Goal: Task Accomplishment & Management: Manage account settings

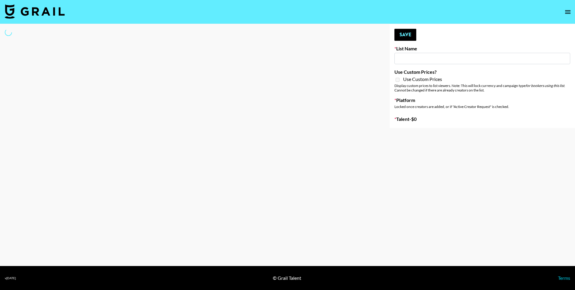
type input "The Smiths - Heaven Knows I’m Miserable Now"
select select "Song"
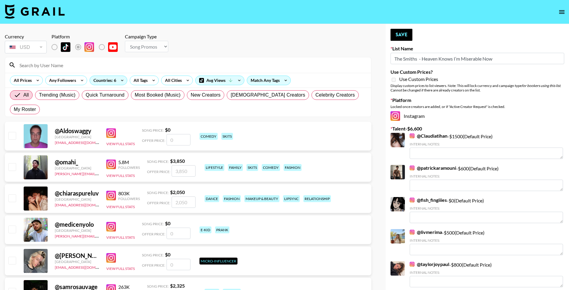
click at [69, 66] on input at bounding box center [192, 65] width 352 height 10
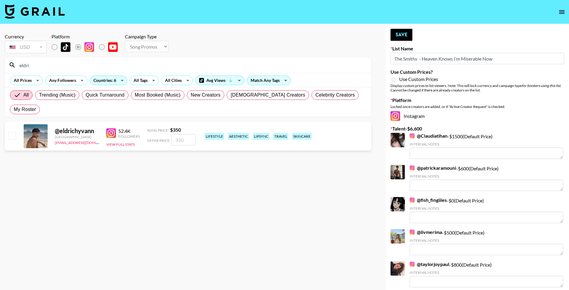
type input "eldri"
click at [11, 132] on input "checkbox" at bounding box center [11, 135] width 7 height 7
checkbox input "true"
type input "350"
click at [116, 131] on div "52.4K Followers View Full Stats" at bounding box center [123, 135] width 34 height 21
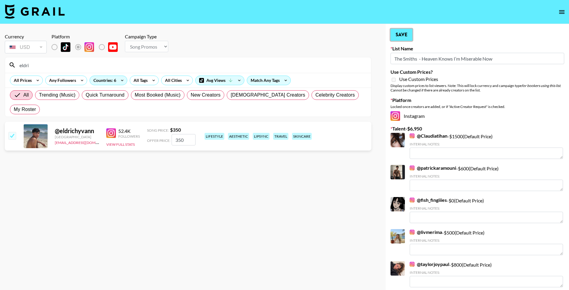
click at [402, 35] on button "Save" at bounding box center [402, 35] width 22 height 12
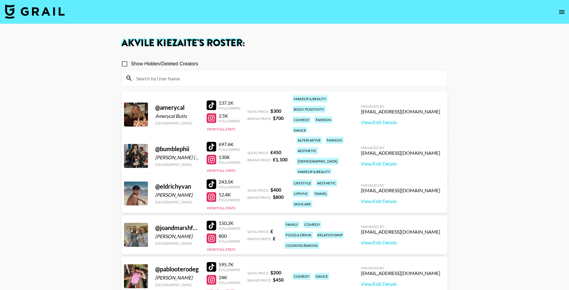
scroll to position [30, 0]
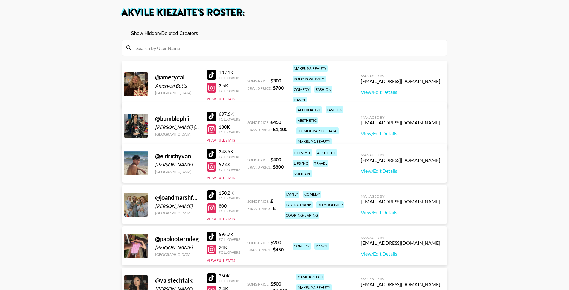
click at [249, 16] on h1 "[PERSON_NAME] 's Roster:" at bounding box center [285, 13] width 326 height 10
click at [230, 14] on h1 "[PERSON_NAME] 's Roster:" at bounding box center [285, 13] width 326 height 10
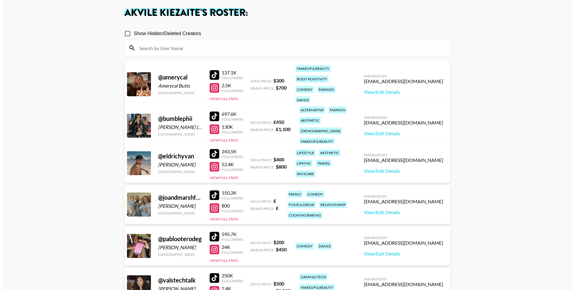
scroll to position [0, 0]
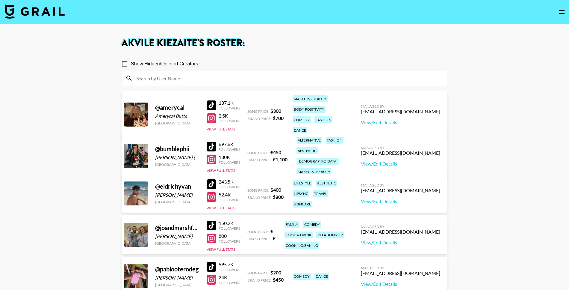
click at [30, 22] on nav at bounding box center [284, 12] width 569 height 24
click at [40, 11] on img at bounding box center [35, 11] width 60 height 14
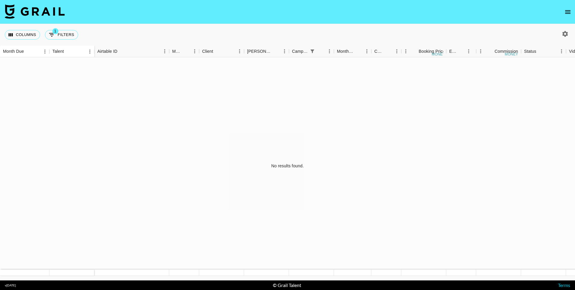
click at [567, 17] on button "open drawer" at bounding box center [568, 12] width 12 height 12
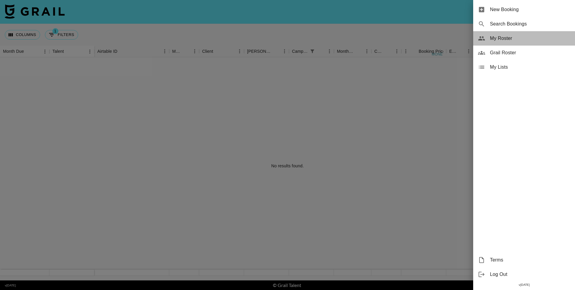
click at [501, 38] on span "My Roster" at bounding box center [530, 38] width 80 height 7
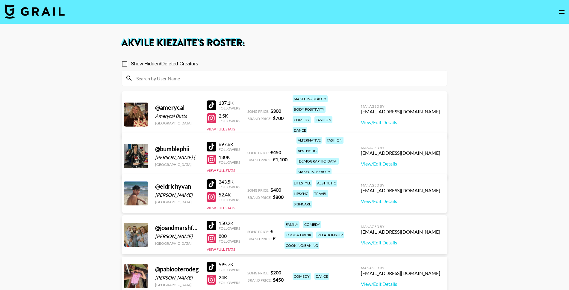
click at [561, 15] on icon "open drawer" at bounding box center [561, 11] width 7 height 7
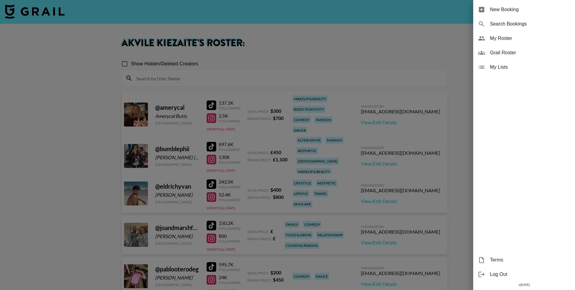
drag, startPoint x: 56, startPoint y: 13, endPoint x: 51, endPoint y: 12, distance: 5.2
click at [51, 12] on div at bounding box center [287, 145] width 575 height 290
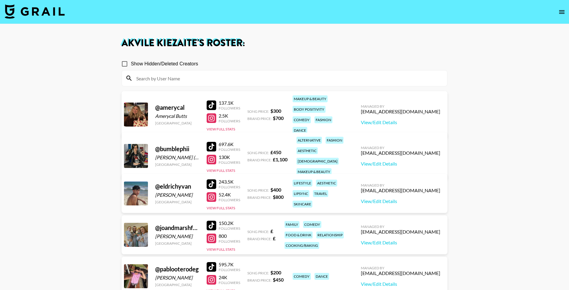
click at [51, 12] on img at bounding box center [35, 11] width 60 height 14
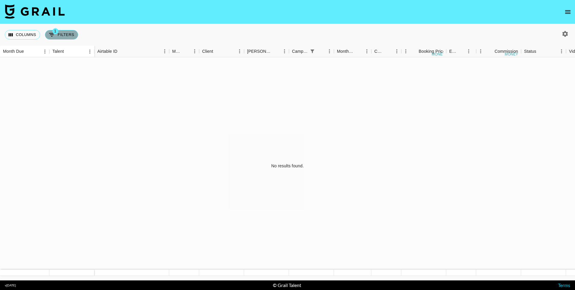
click at [62, 39] on button "1 Filters" at bounding box center [61, 35] width 33 height 10
select select "campaign"
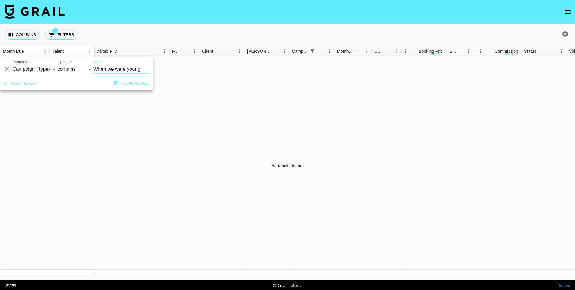
click at [125, 85] on button "Remove all" at bounding box center [132, 83] width 40 height 11
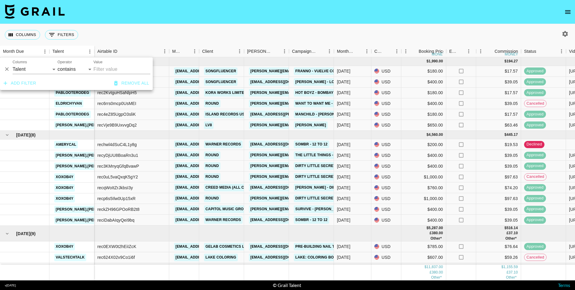
click at [569, 33] on div at bounding box center [564, 34] width 22 height 10
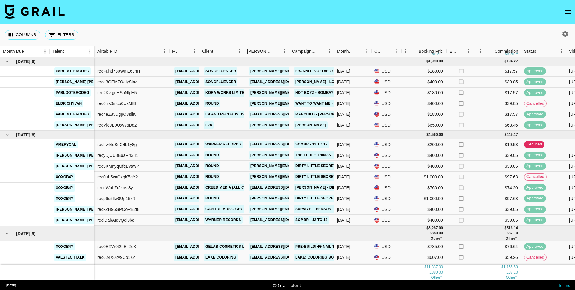
click at [562, 34] on icon "button" at bounding box center [565, 33] width 7 height 7
select select "May '25"
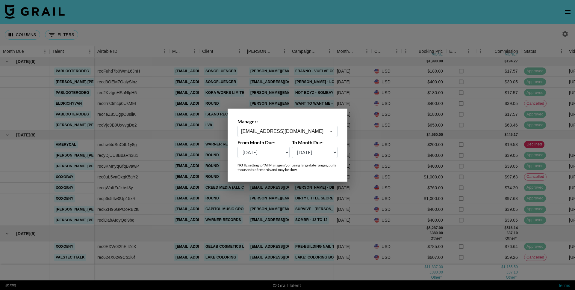
click at [332, 94] on div at bounding box center [287, 145] width 575 height 290
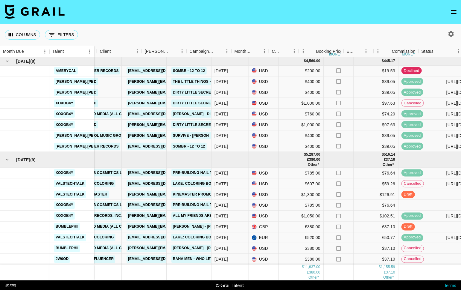
scroll to position [79, 163]
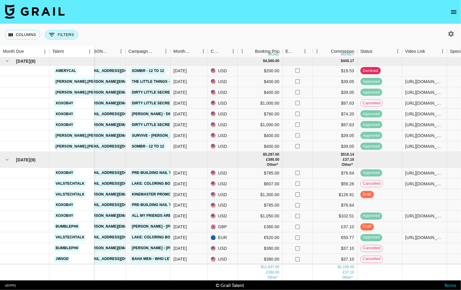
click at [58, 37] on button "0 Filters" at bounding box center [61, 35] width 33 height 10
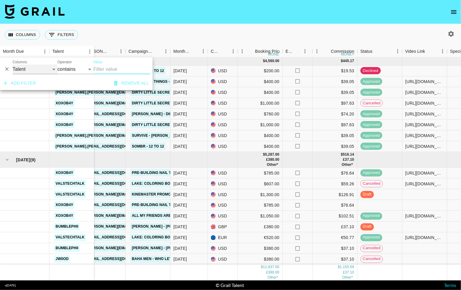
click at [33, 66] on select "Talent Grail Platform ID Airtable ID Manager Client Booker Campaign (Type) Date…" at bounding box center [35, 69] width 45 height 10
select select "status"
click at [13, 64] on select "Talent Grail Platform ID Airtable ID Manager Client Booker Campaign (Type) Date…" at bounding box center [35, 69] width 45 height 10
click at [74, 69] on select "is is not is any of is not any of" at bounding box center [75, 69] width 36 height 10
select select "isNotAnyOf"
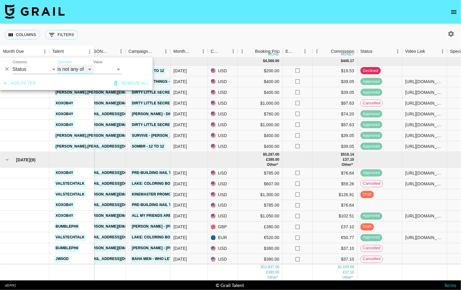
click at [57, 64] on select "is is not is any of is not any of" at bounding box center [75, 69] width 36 height 10
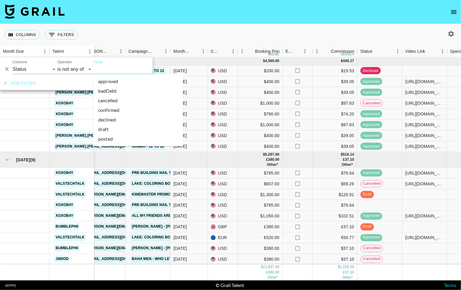
click at [121, 119] on li "declined" at bounding box center [138, 120] width 90 height 10
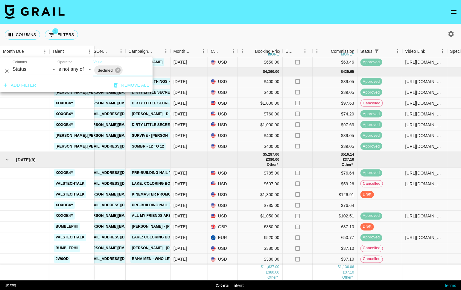
scroll to position [69, 163]
click at [128, 70] on input "Value" at bounding box center [145, 70] width 43 height 9
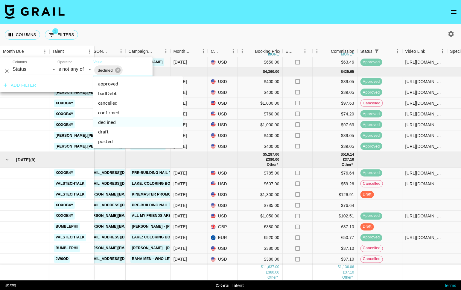
click at [127, 102] on li "cancelled" at bounding box center [138, 103] width 90 height 10
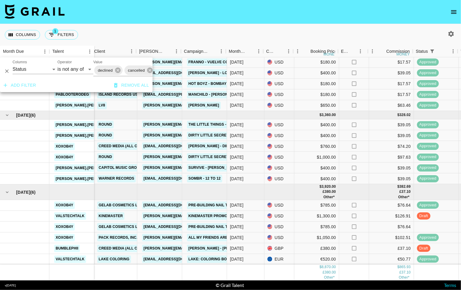
scroll to position [15, 105]
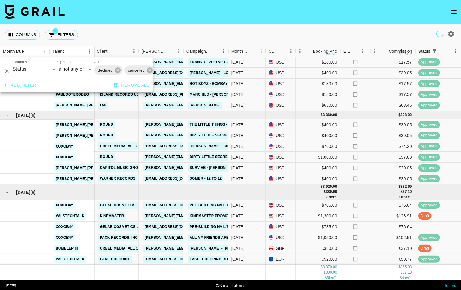
click at [197, 26] on div "Columns 1 Filters + Booking" at bounding box center [230, 35] width 461 height 22
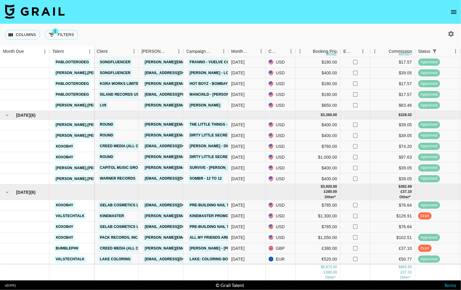
click at [176, 32] on div "Columns 1 Filters + Booking" at bounding box center [230, 35] width 461 height 22
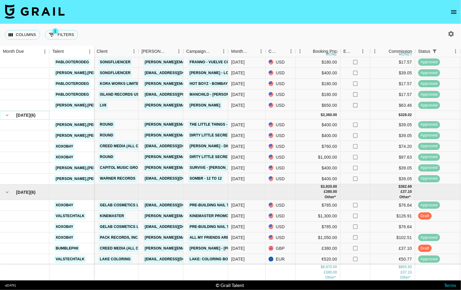
click at [3, 111] on button "hide children" at bounding box center [7, 115] width 8 height 8
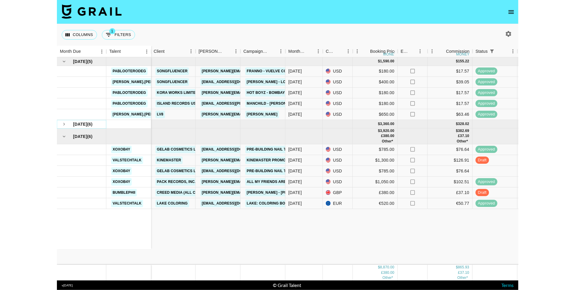
scroll to position [0, 105]
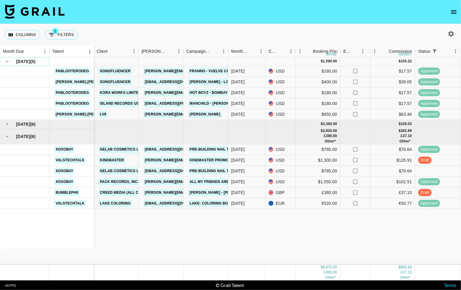
click at [9, 63] on icon "hide children" at bounding box center [6, 61] width 5 height 5
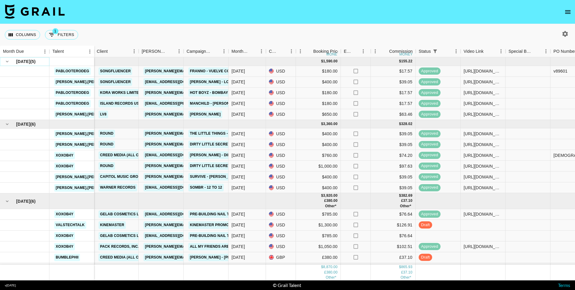
scroll to position [15, 105]
